Goal: Find specific page/section: Find specific page/section

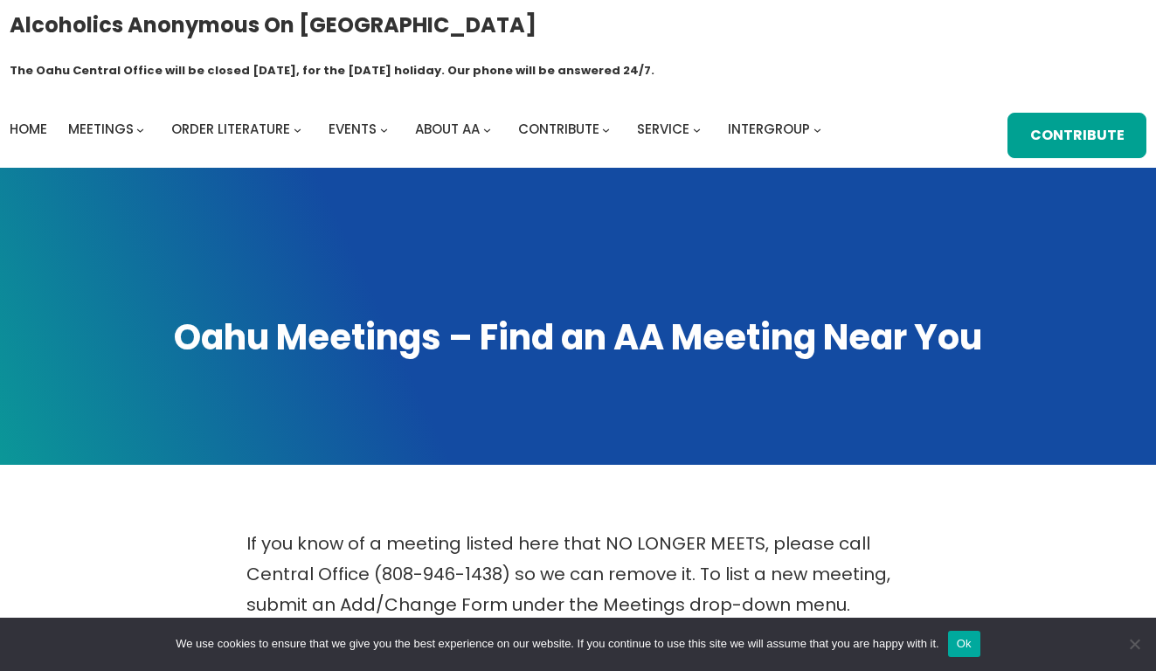
scroll to position [675, 0]
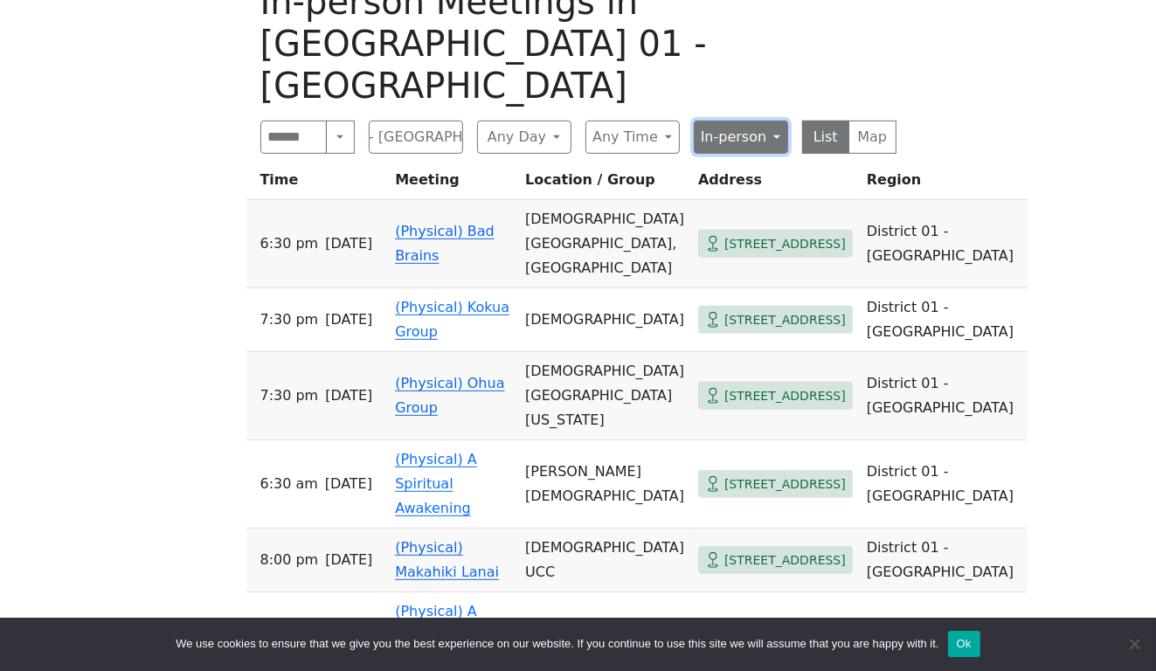
click at [770, 121] on button "In-person" at bounding box center [741, 137] width 94 height 33
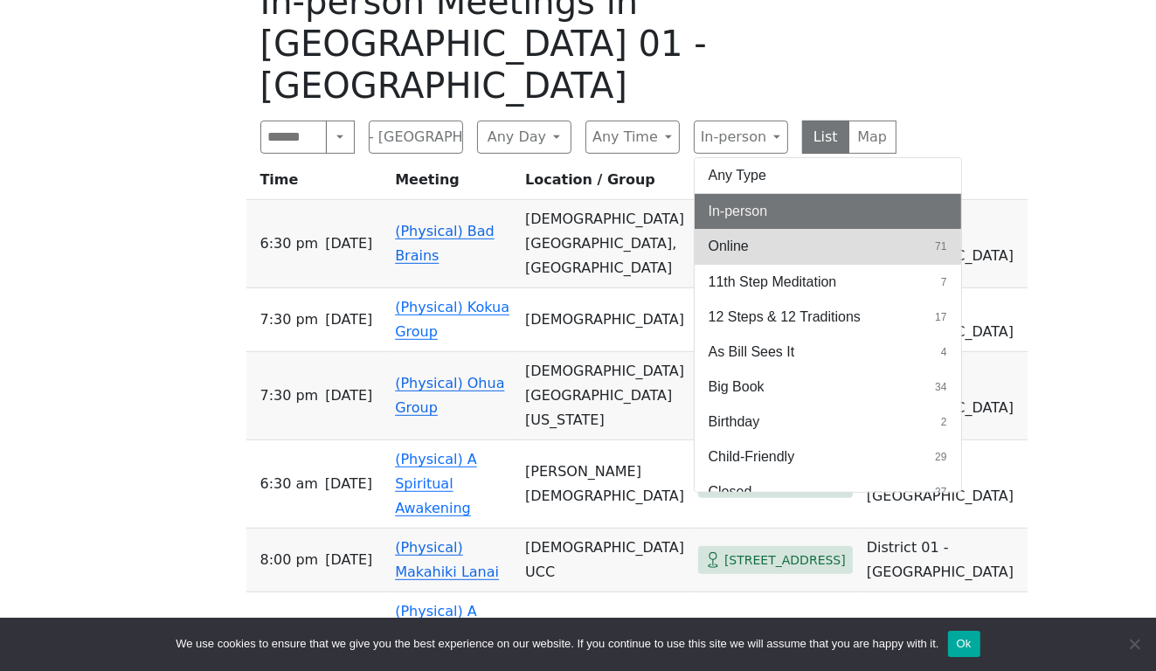
click at [755, 229] on button "Online 71" at bounding box center [828, 246] width 267 height 35
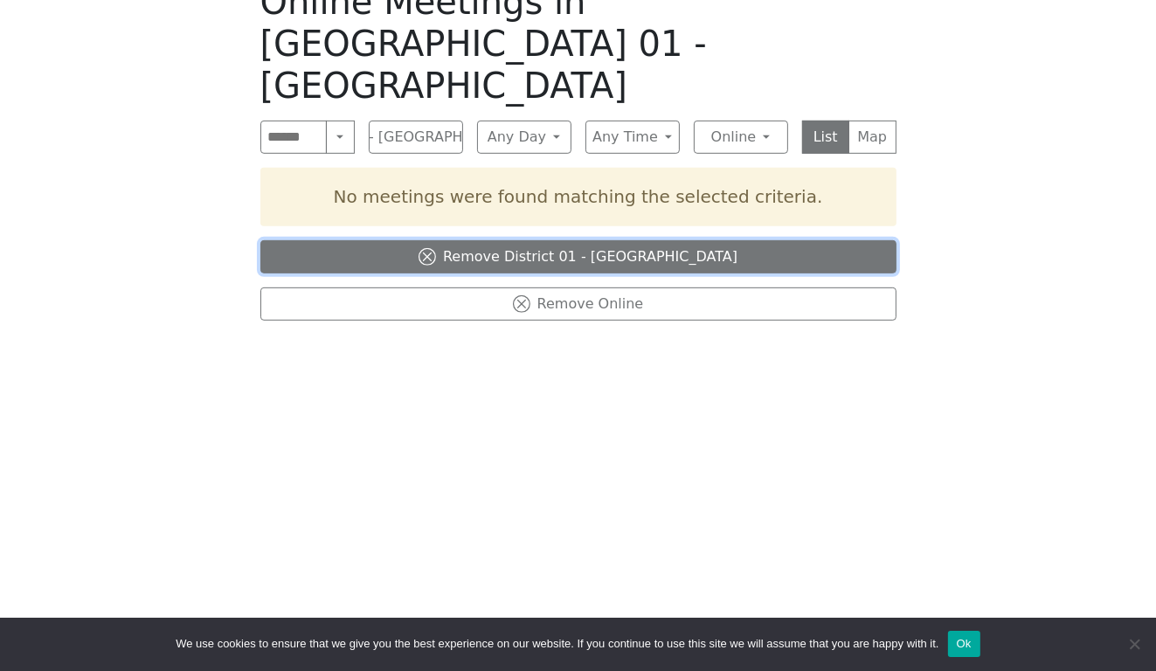
click at [616, 240] on button "Remove District 01 - [GEOGRAPHIC_DATA]" at bounding box center [578, 256] width 636 height 33
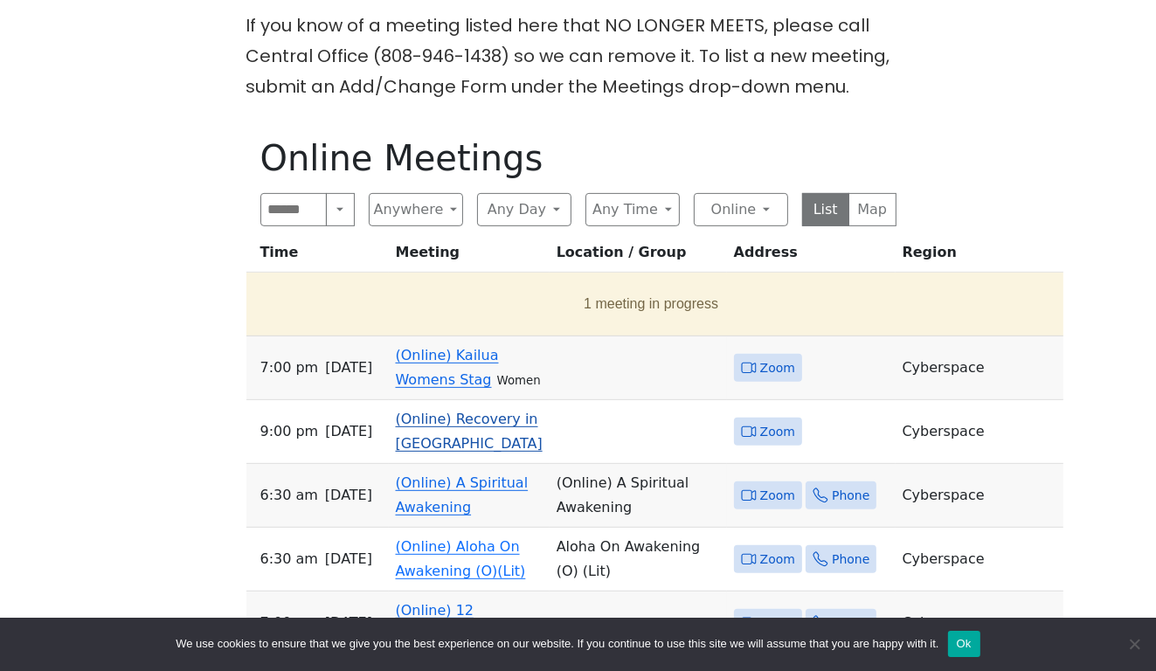
scroll to position [500, 0]
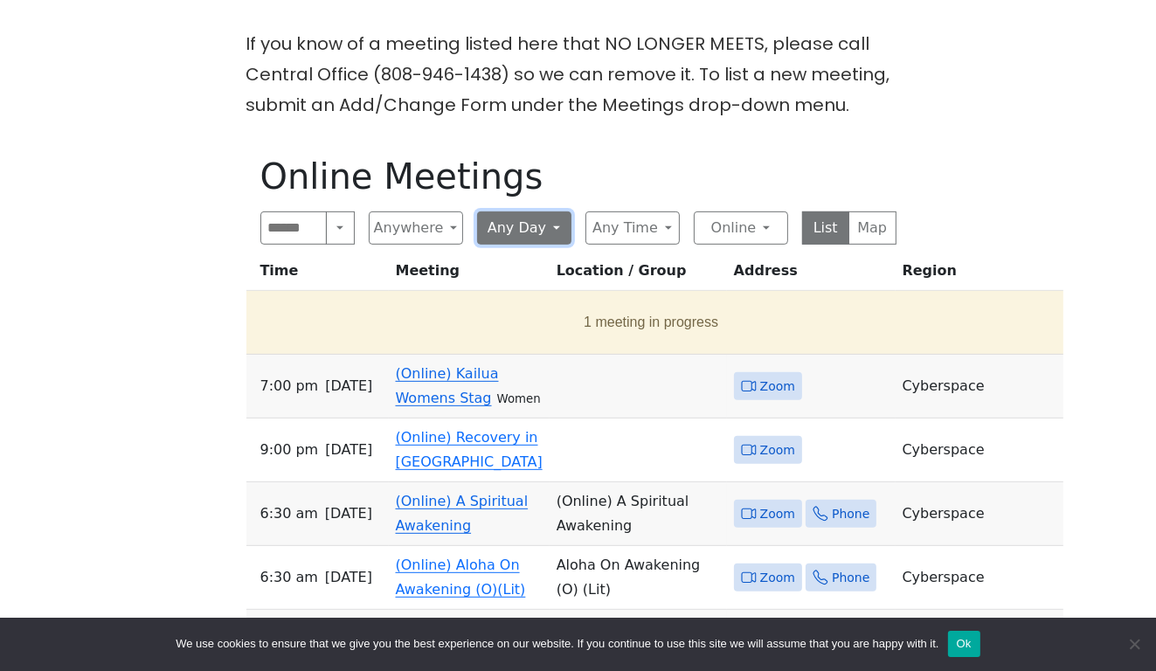
click at [526, 211] on button "Any Day" at bounding box center [524, 227] width 94 height 33
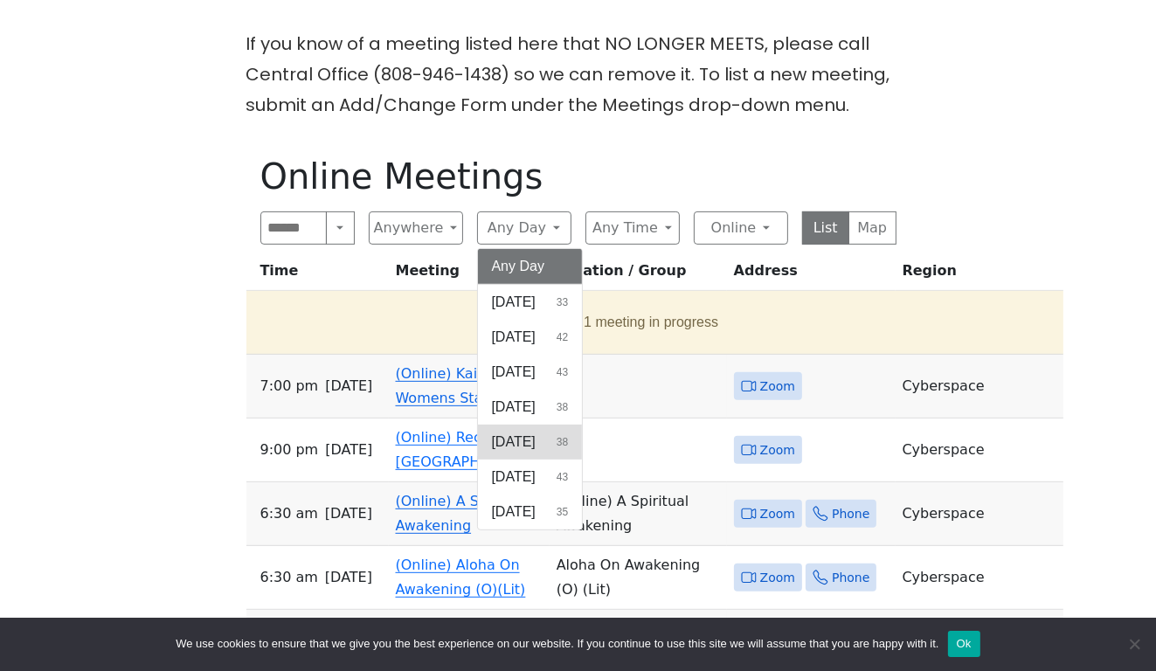
click at [536, 432] on span "[DATE]" at bounding box center [514, 442] width 44 height 21
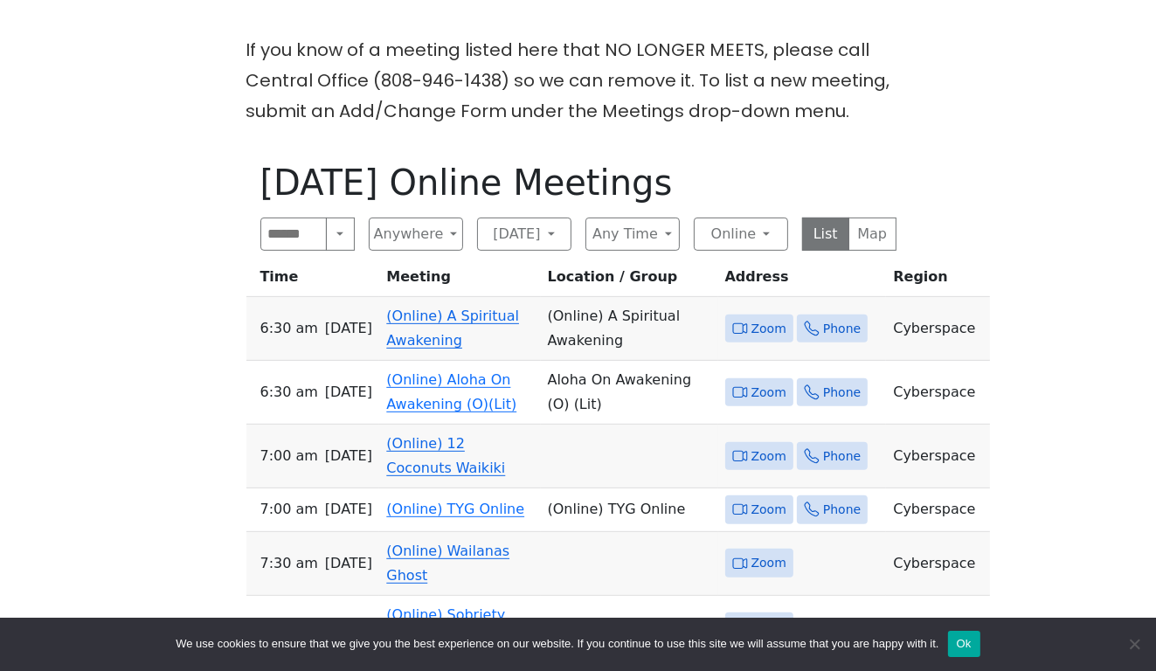
scroll to position [500, 0]
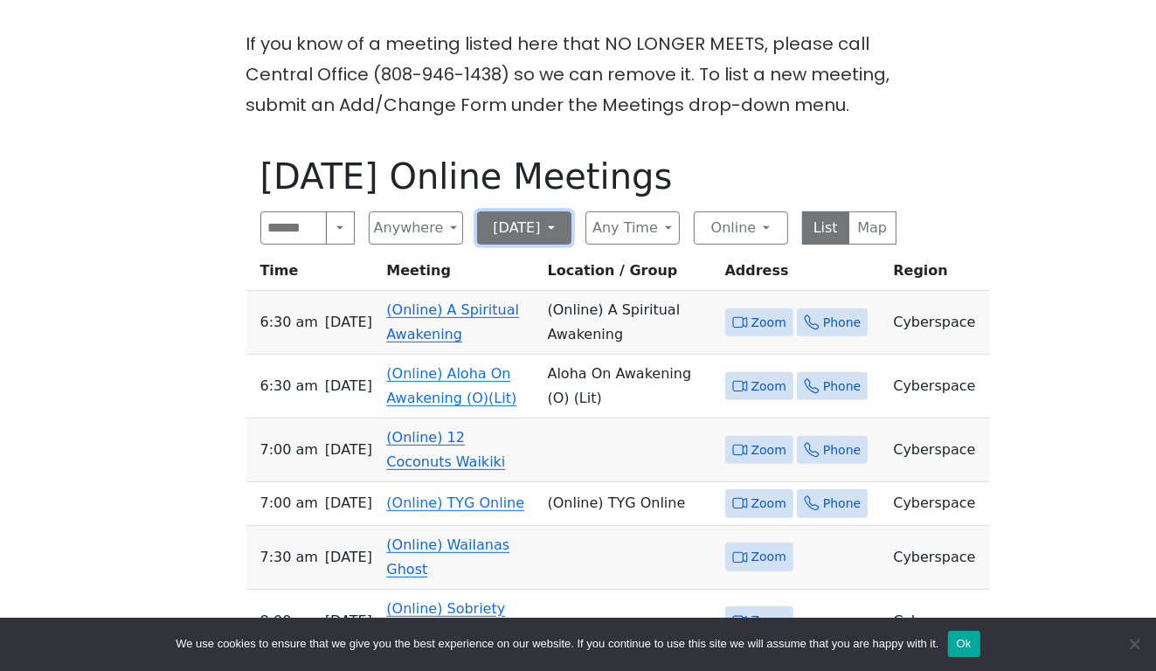
click at [523, 211] on button "[DATE]" at bounding box center [524, 227] width 94 height 33
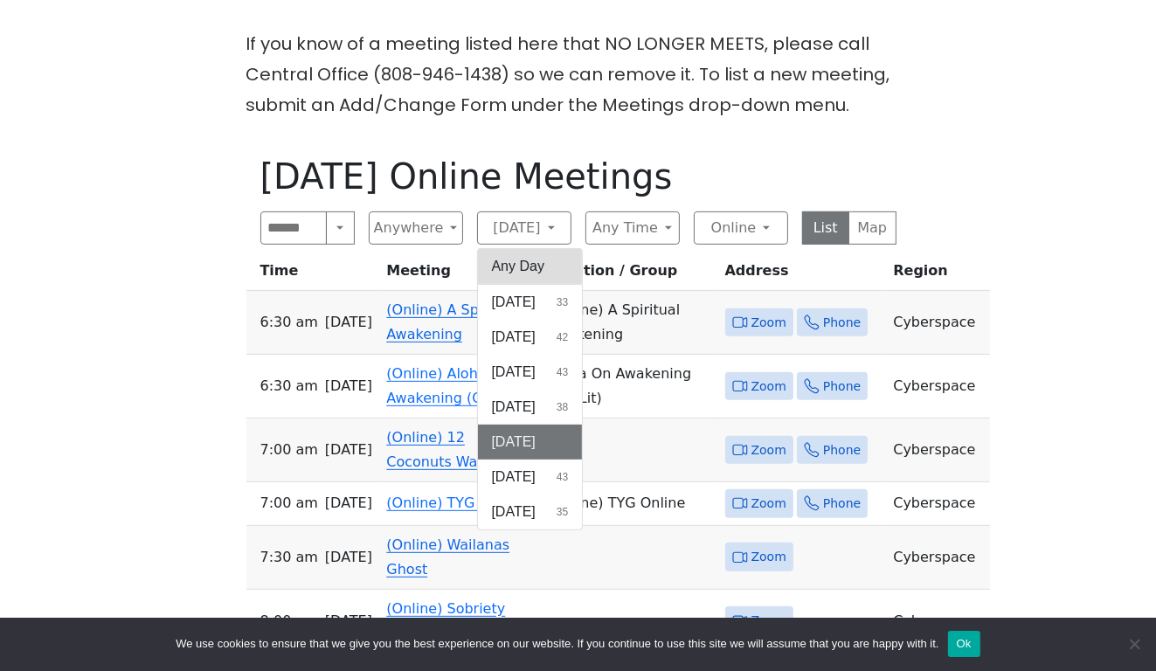
click at [537, 249] on button "Any Day" at bounding box center [530, 266] width 105 height 35
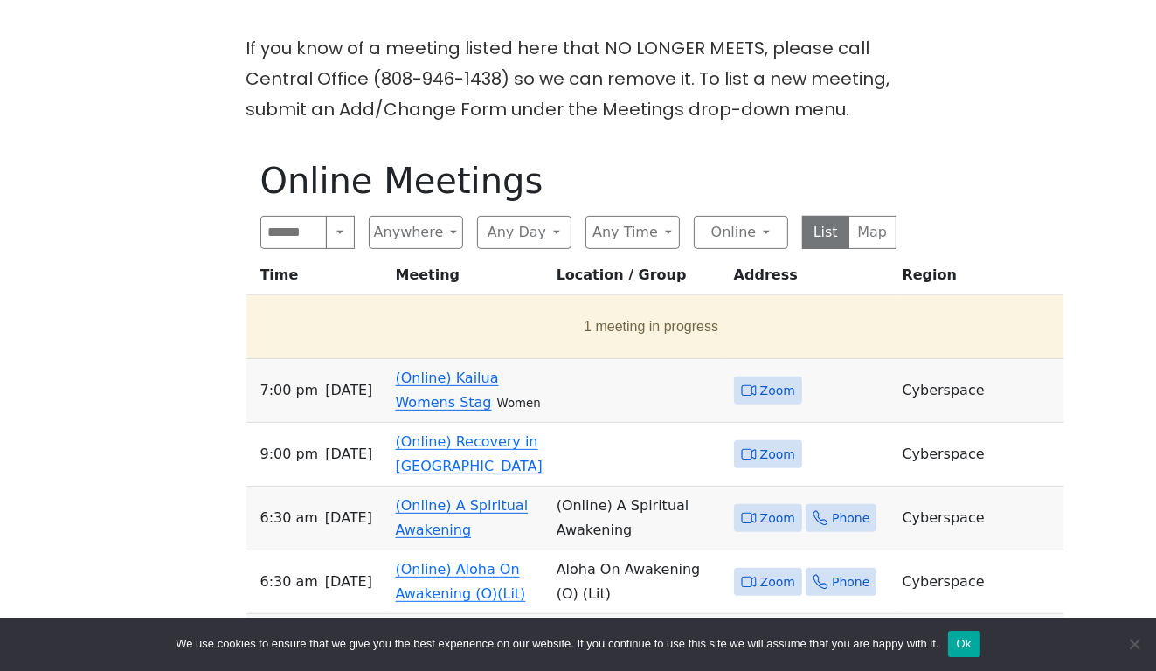
scroll to position [500, 0]
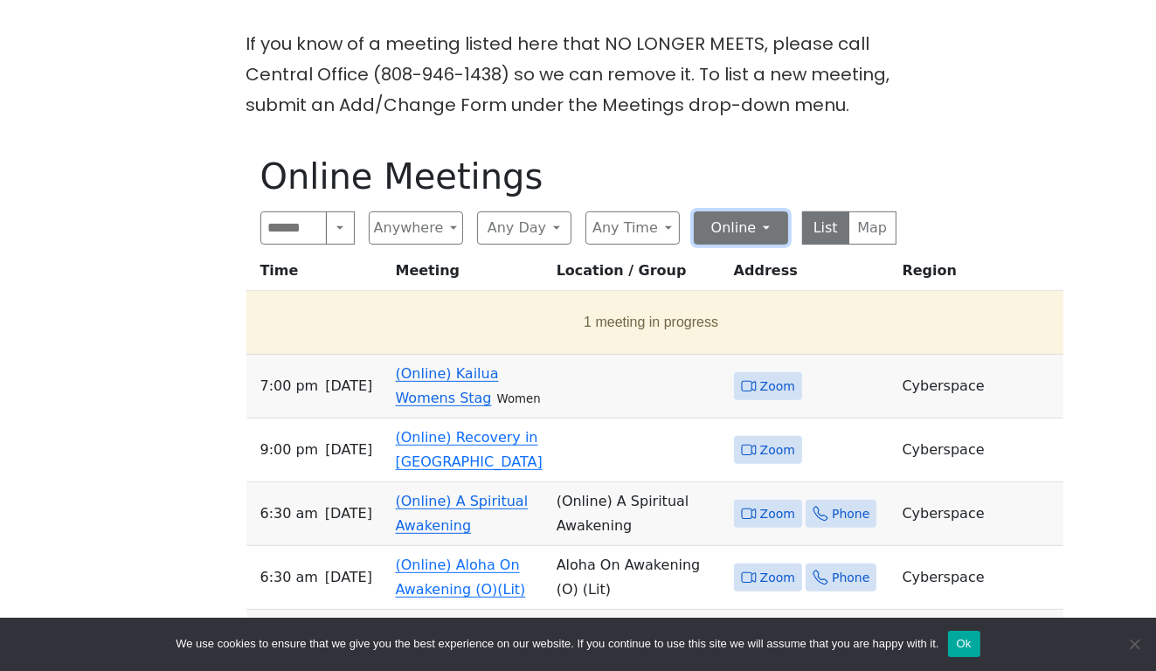
click at [740, 211] on button "Online" at bounding box center [741, 227] width 94 height 33
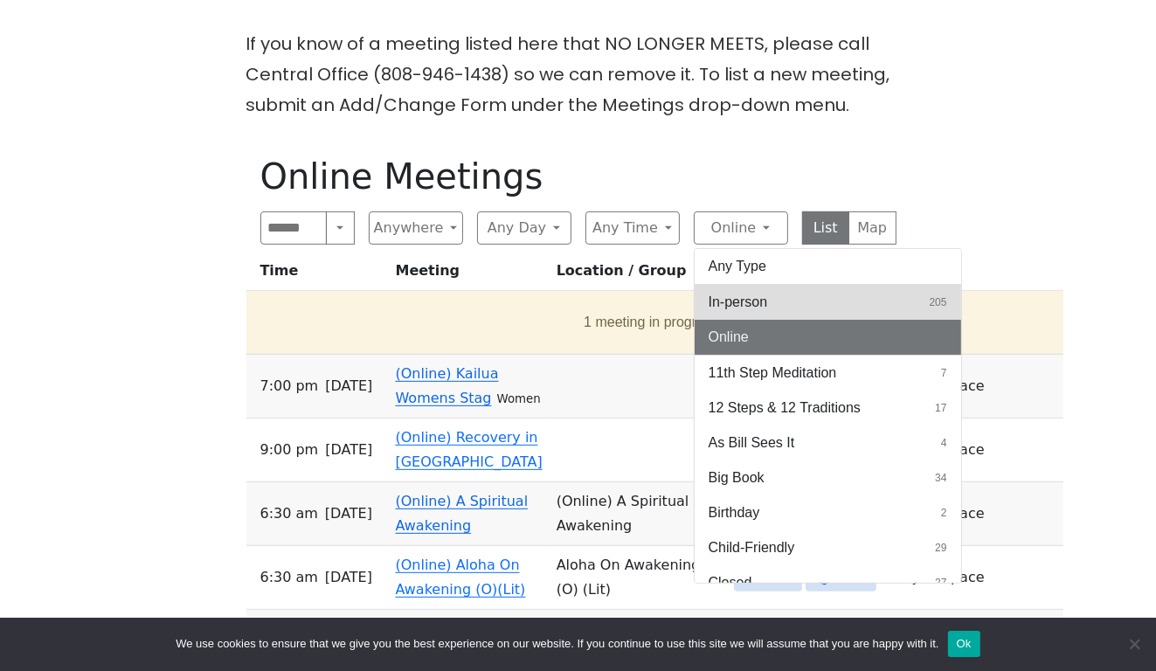
click at [786, 285] on button "In-person 205" at bounding box center [828, 302] width 267 height 35
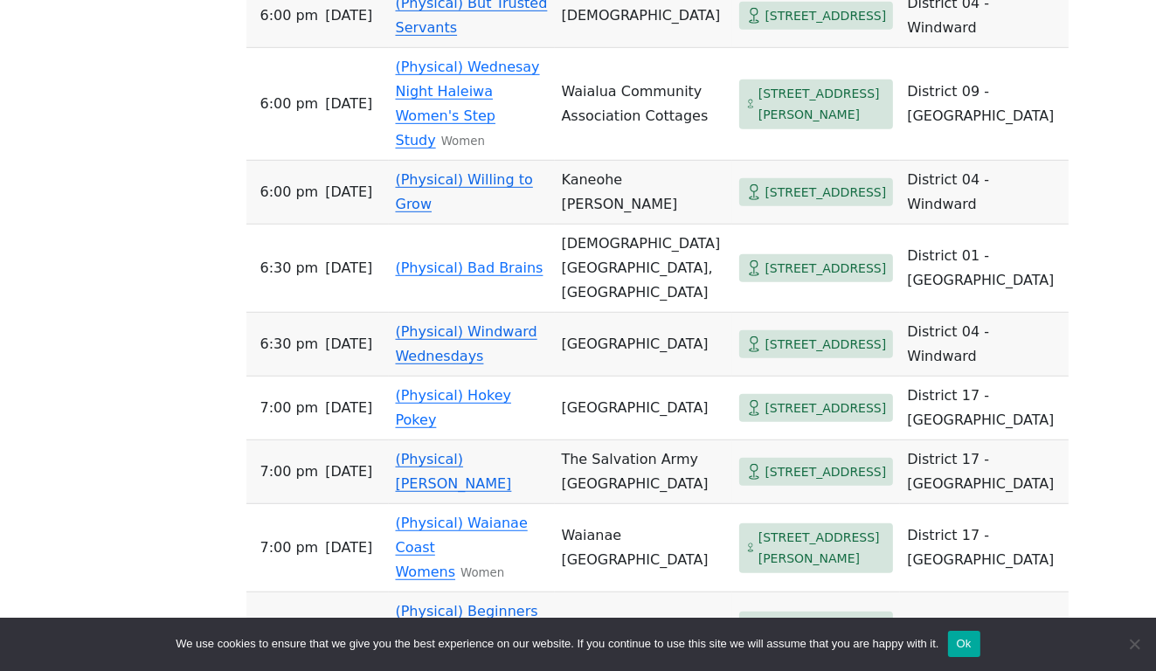
scroll to position [762, 0]
